Goal: Task Accomplishment & Management: Manage account settings

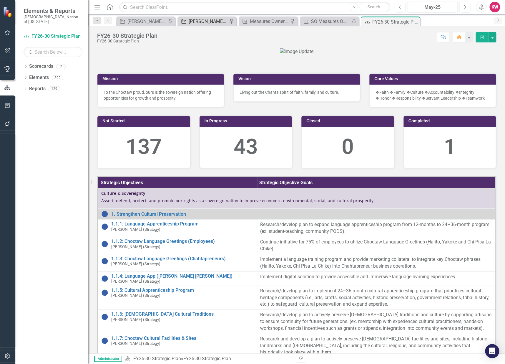
click at [192, 20] on div "[PERSON_NAME]'s Team SO's" at bounding box center [208, 21] width 39 height 7
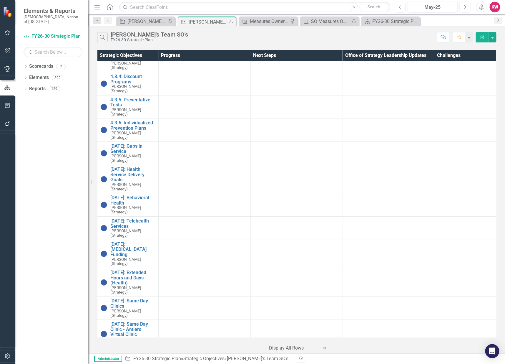
scroll to position [1014, 0]
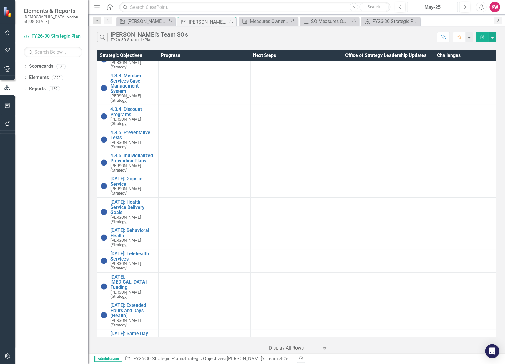
click at [443, 7] on div "May-25" at bounding box center [432, 7] width 47 height 7
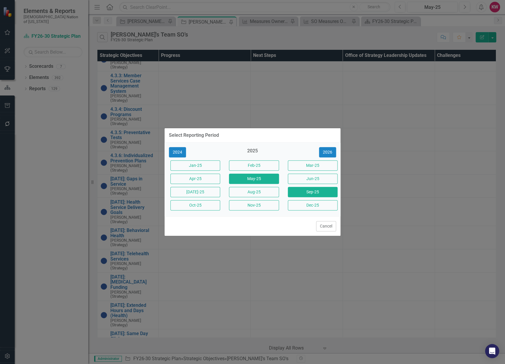
click at [306, 191] on button "Sep-25" at bounding box center [313, 192] width 50 height 10
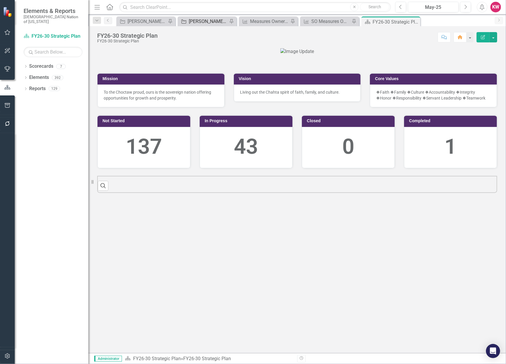
click at [206, 19] on div "[PERSON_NAME]'s Team SO's" at bounding box center [208, 21] width 39 height 7
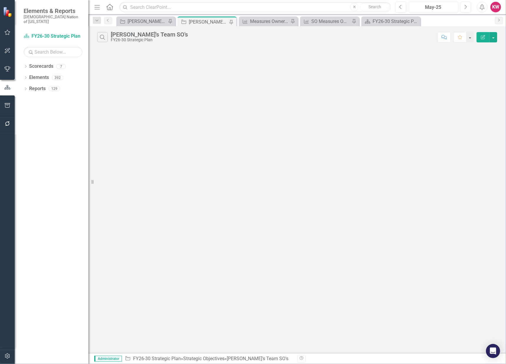
click at [438, 5] on div "May-25" at bounding box center [433, 7] width 47 height 7
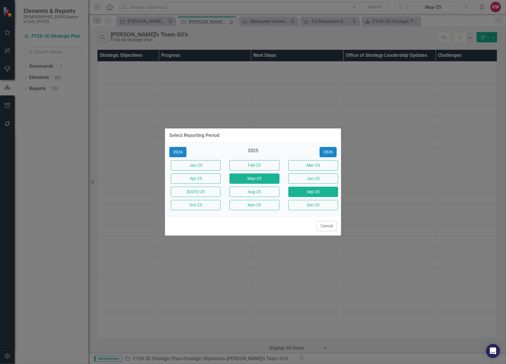
click at [316, 195] on button "Sep-25" at bounding box center [313, 192] width 50 height 10
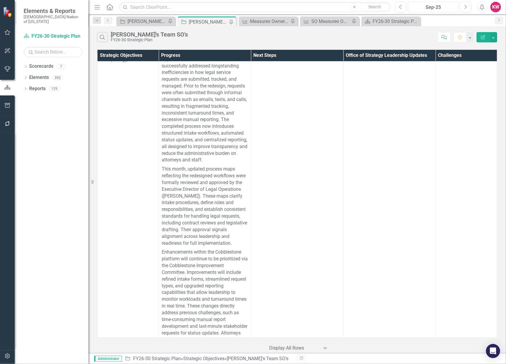
scroll to position [9552, 0]
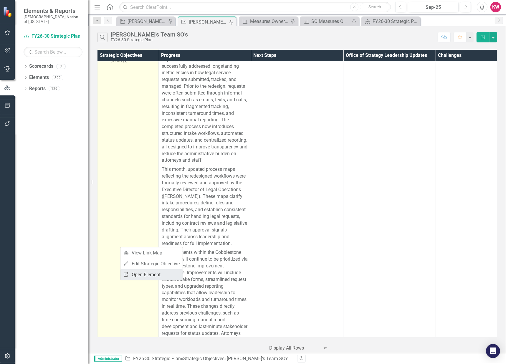
click at [136, 273] on link "Link Open Element" at bounding box center [151, 274] width 62 height 11
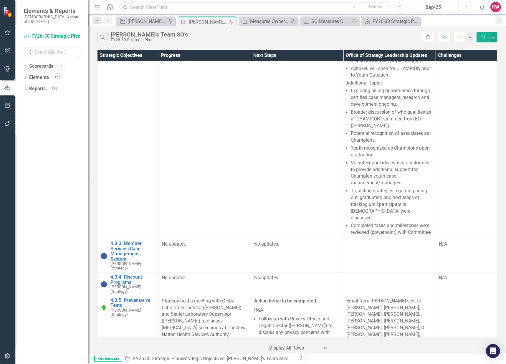
scroll to position [3435, 0]
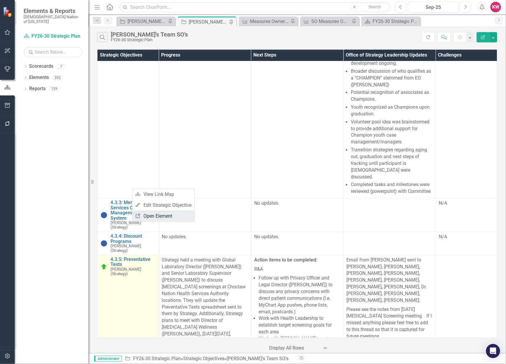
click at [153, 217] on link "Link Open Element" at bounding box center [163, 216] width 62 height 11
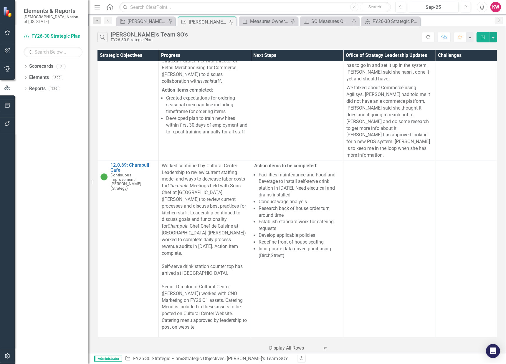
scroll to position [10338, 0]
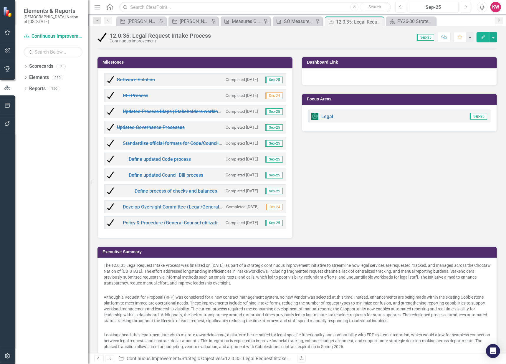
scroll to position [356, 0]
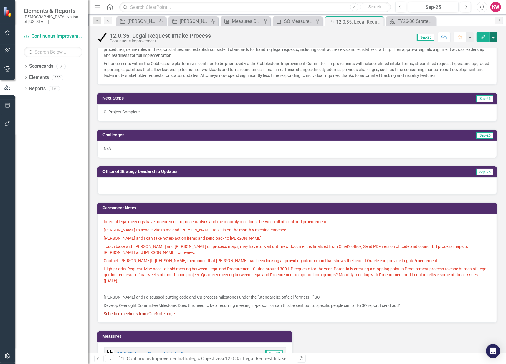
click at [493, 37] on button "button" at bounding box center [493, 37] width 8 height 10
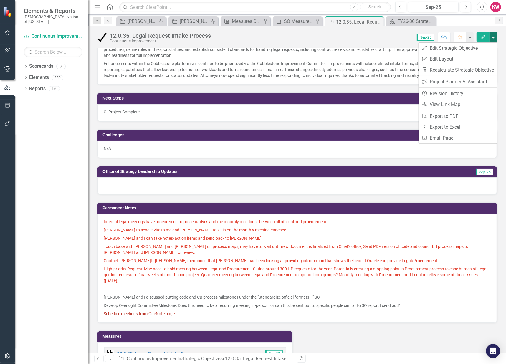
scroll to position [127, 0]
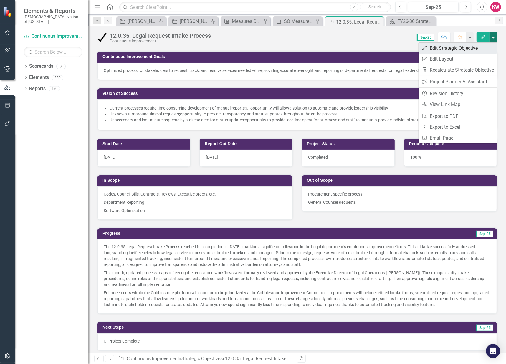
click at [451, 50] on link "Edit Edit Strategic Objective" at bounding box center [458, 48] width 78 height 11
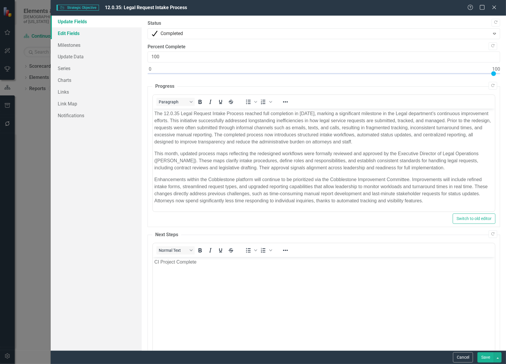
scroll to position [0, 0]
click at [71, 34] on link "Edit Fields" at bounding box center [96, 33] width 91 height 12
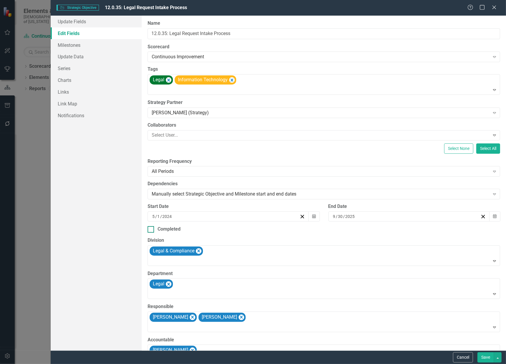
click at [152, 228] on div at bounding box center [151, 229] width 6 height 6
click at [151, 228] on input "Completed" at bounding box center [150, 228] width 4 height 4
checkbox input "true"
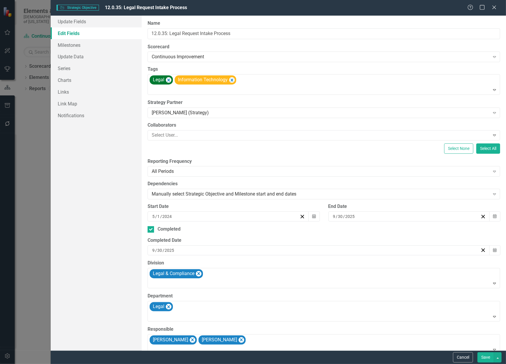
click at [486, 359] on button "Save" at bounding box center [485, 357] width 16 height 10
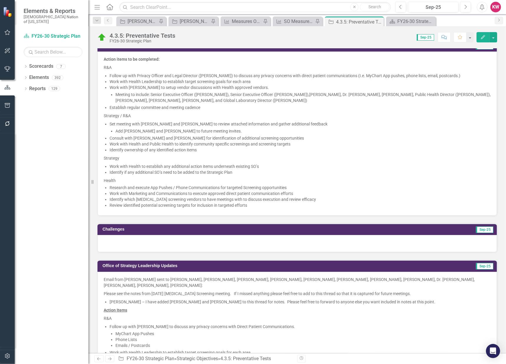
scroll to position [229, 0]
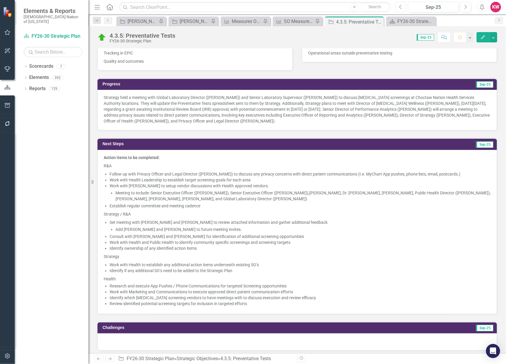
drag, startPoint x: 401, startPoint y: 7, endPoint x: 399, endPoint y: 10, distance: 3.5
click at [401, 7] on icon "Previous" at bounding box center [400, 6] width 3 height 5
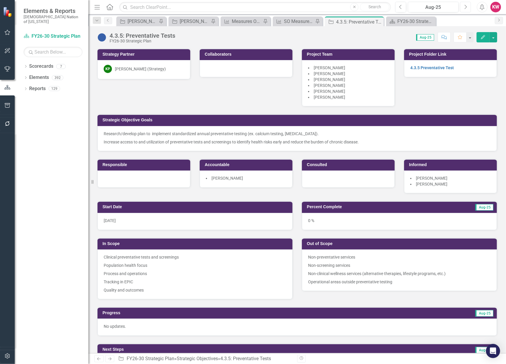
click at [466, 9] on icon "Next" at bounding box center [465, 6] width 3 height 5
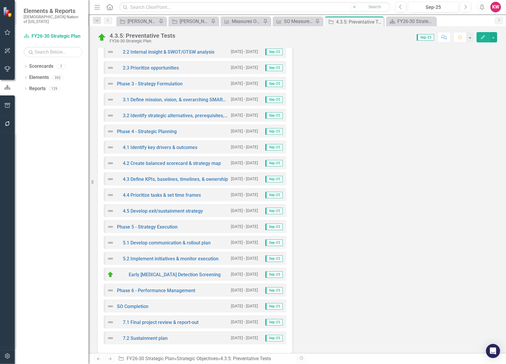
scroll to position [1472, 0]
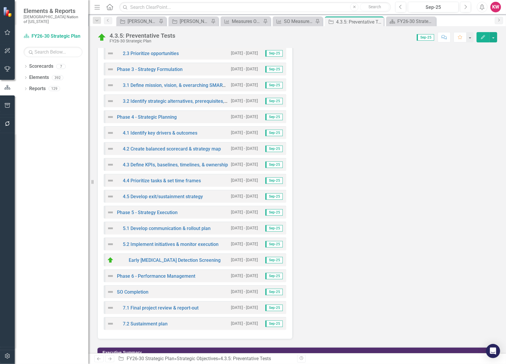
drag, startPoint x: 161, startPoint y: 206, endPoint x: 188, endPoint y: 209, distance: 27.2
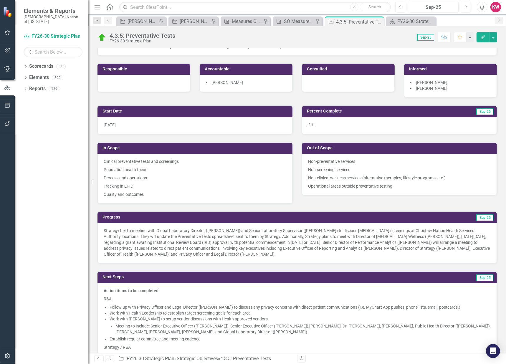
scroll to position [0, 0]
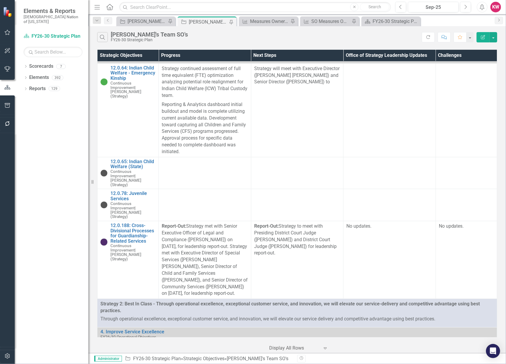
scroll to position [14001, 0]
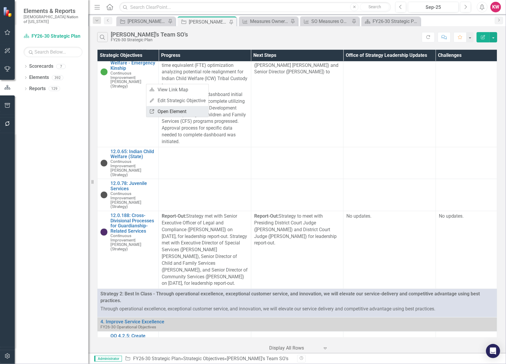
click at [168, 112] on link "Link Open Element" at bounding box center [177, 111] width 62 height 11
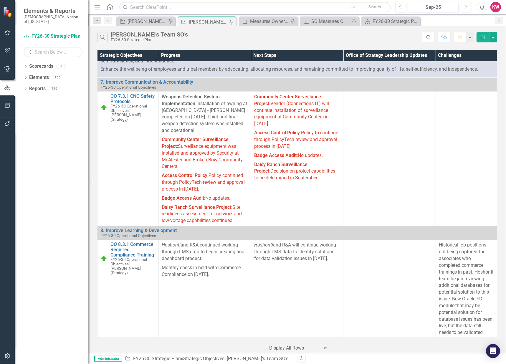
scroll to position [14623, 0]
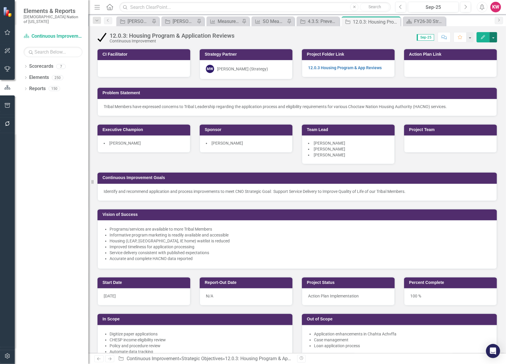
click at [492, 39] on button "button" at bounding box center [493, 37] width 8 height 10
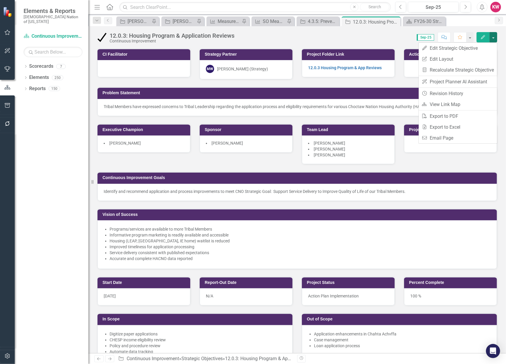
click at [501, 36] on div "12.0.3: Housing Program & Application Reviews Continuous Improvement Score: 0.0…" at bounding box center [296, 35] width 417 height 18
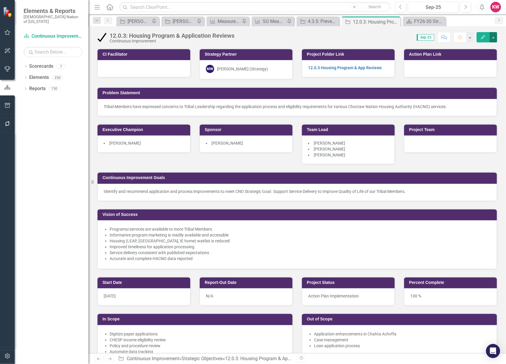
click at [496, 37] on button "button" at bounding box center [493, 37] width 8 height 10
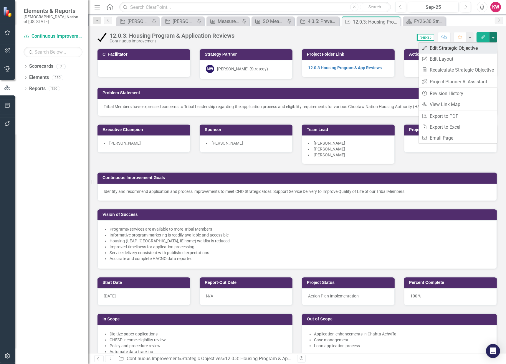
click at [454, 50] on link "Edit Edit Strategic Objective" at bounding box center [458, 48] width 78 height 11
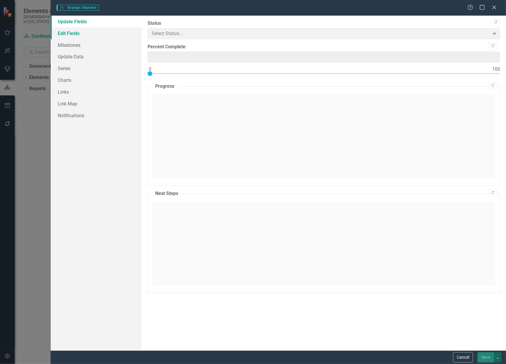
type input "100"
click at [69, 35] on link "Edit Fields" at bounding box center [96, 33] width 91 height 12
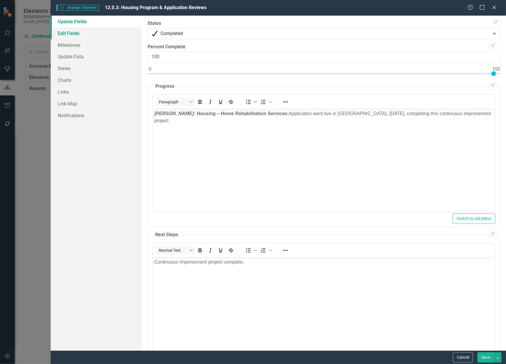
click at [66, 30] on link "Edit Fields" at bounding box center [96, 33] width 91 height 12
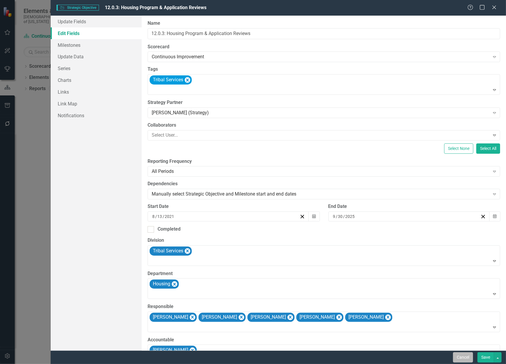
click at [462, 355] on button "Cancel" at bounding box center [463, 357] width 20 height 10
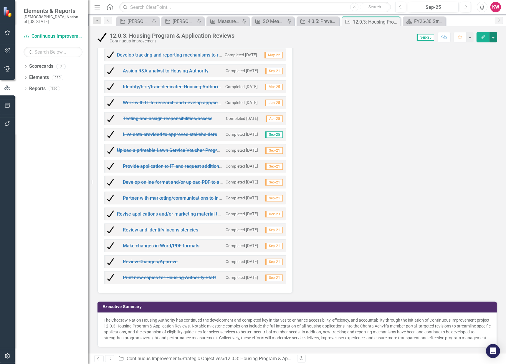
scroll to position [711, 0]
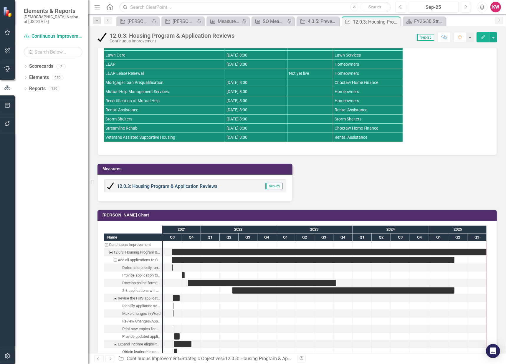
click at [183, 183] on link "12.0.3: Housing Program & Application Reviews" at bounding box center [167, 186] width 100 height 6
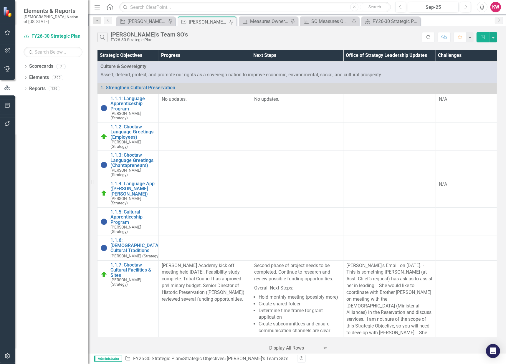
scroll to position [14623, 0]
